Goal: Task Accomplishment & Management: Manage account settings

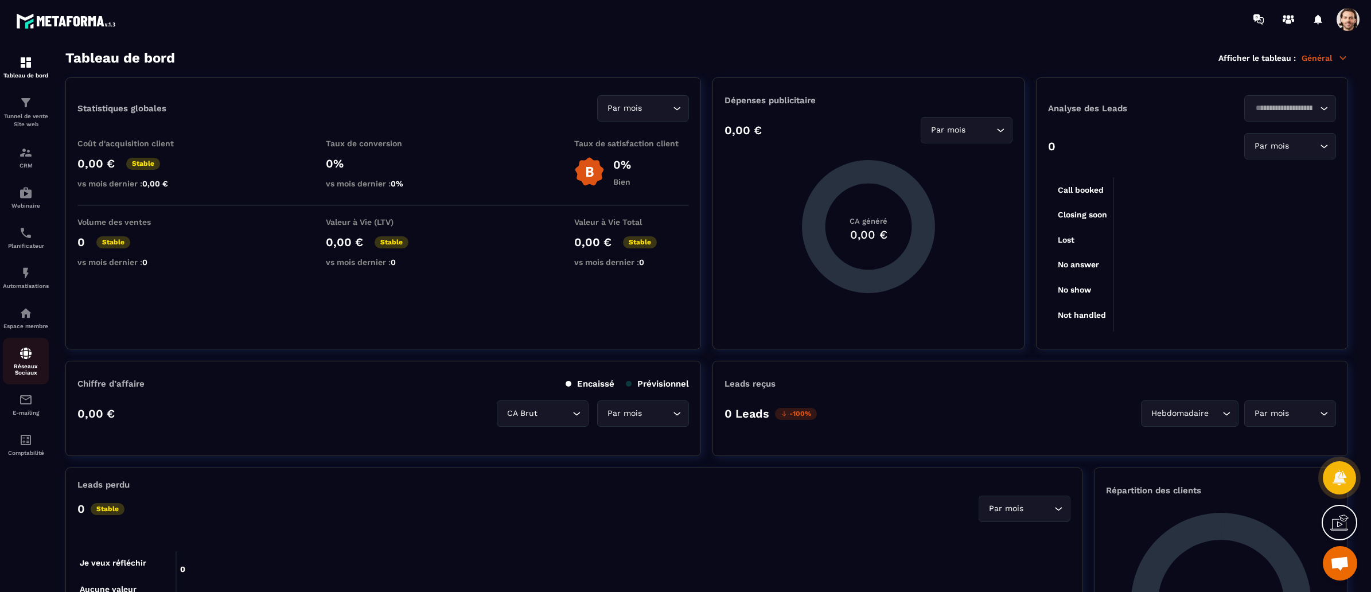
click at [26, 354] on img at bounding box center [26, 353] width 14 height 14
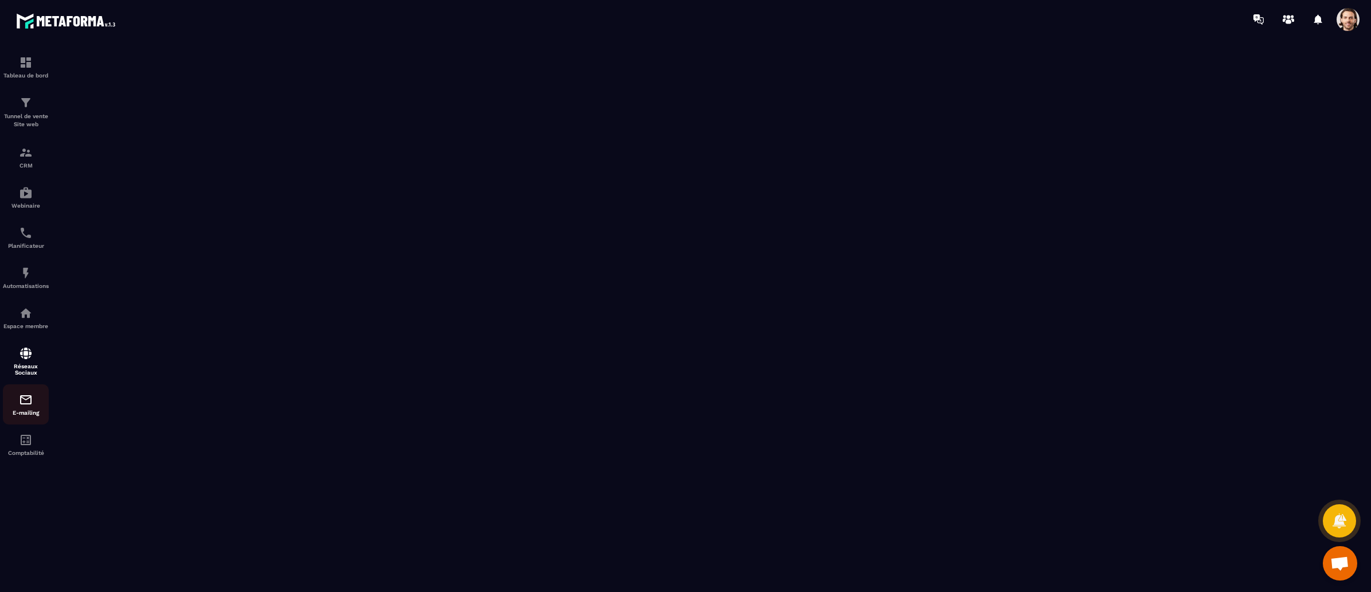
click at [26, 392] on link "E-mailing" at bounding box center [26, 404] width 46 height 40
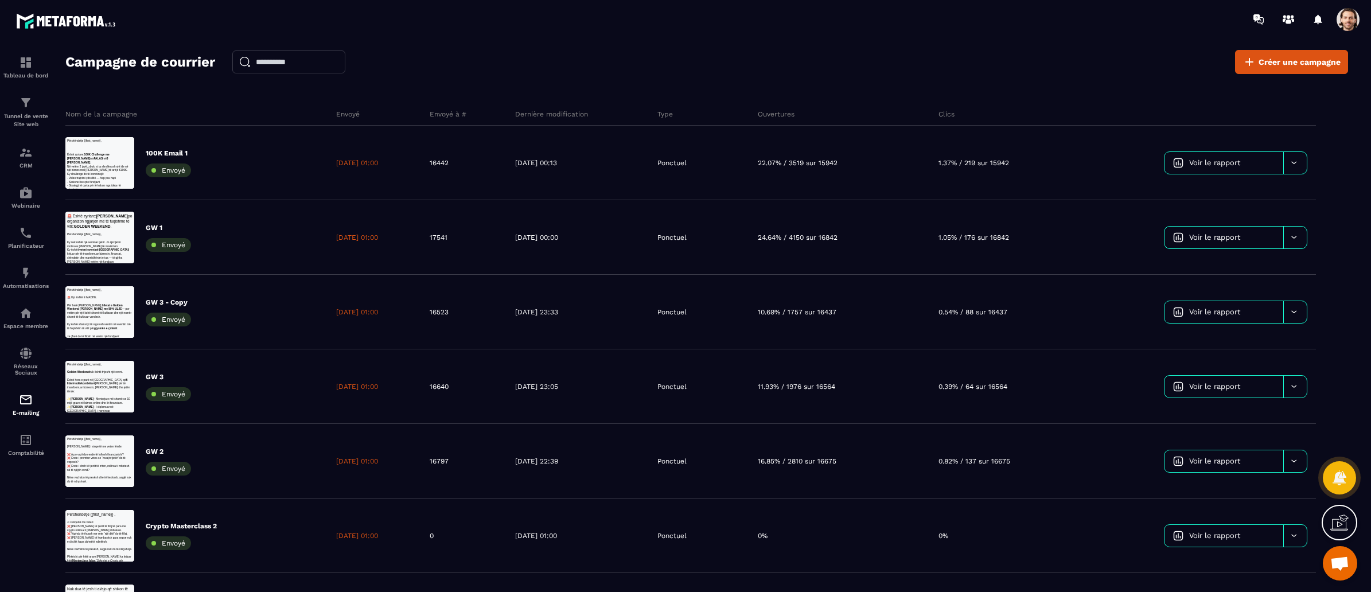
click at [1347, 19] on span at bounding box center [1347, 19] width 23 height 23
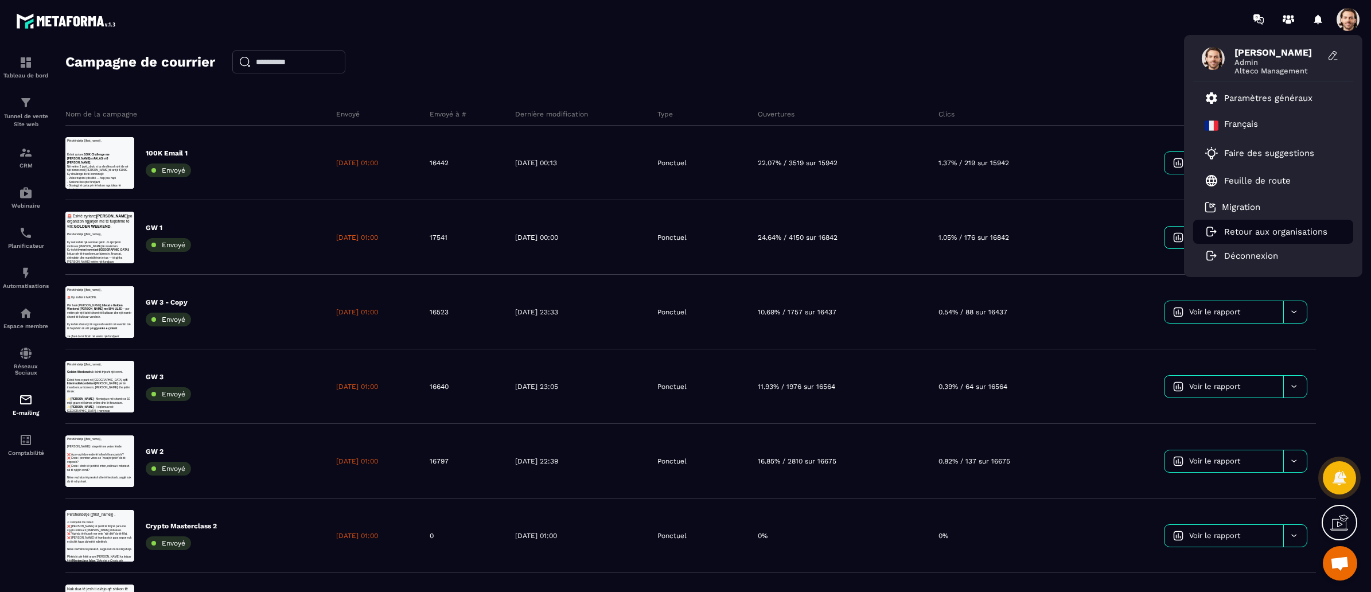
click at [1320, 229] on p "Retour aux organisations" at bounding box center [1275, 232] width 103 height 10
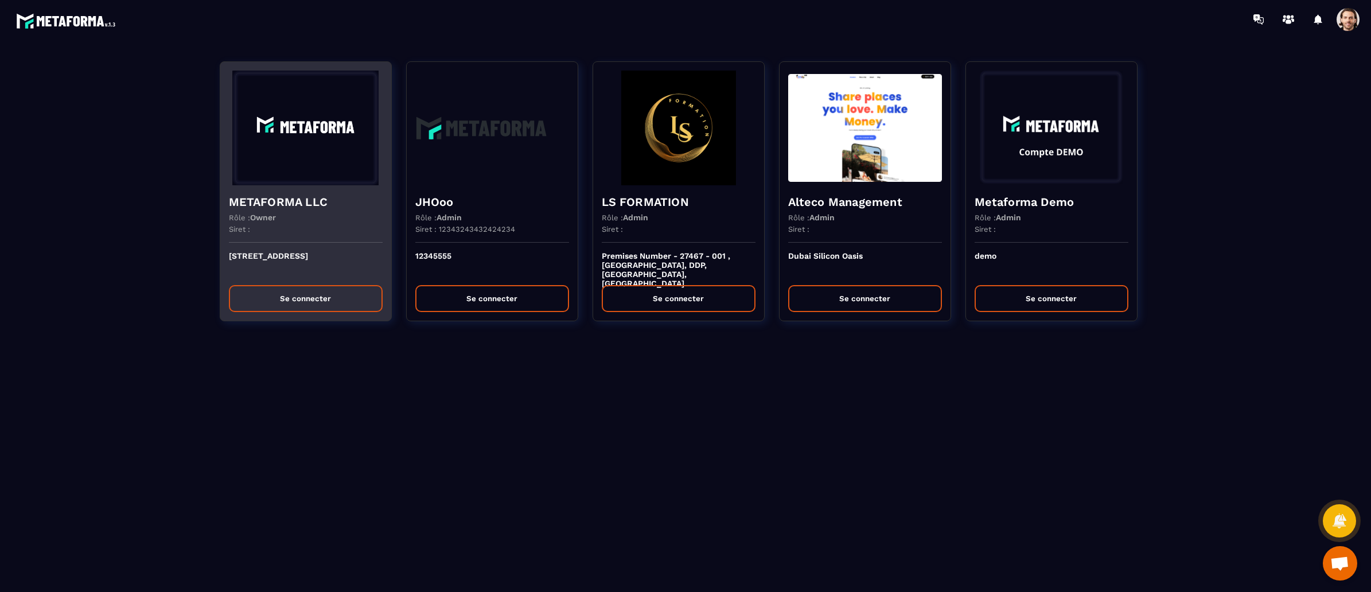
click at [340, 298] on button "Se connecter" at bounding box center [306, 298] width 154 height 27
